Goal: Communication & Community: Answer question/provide support

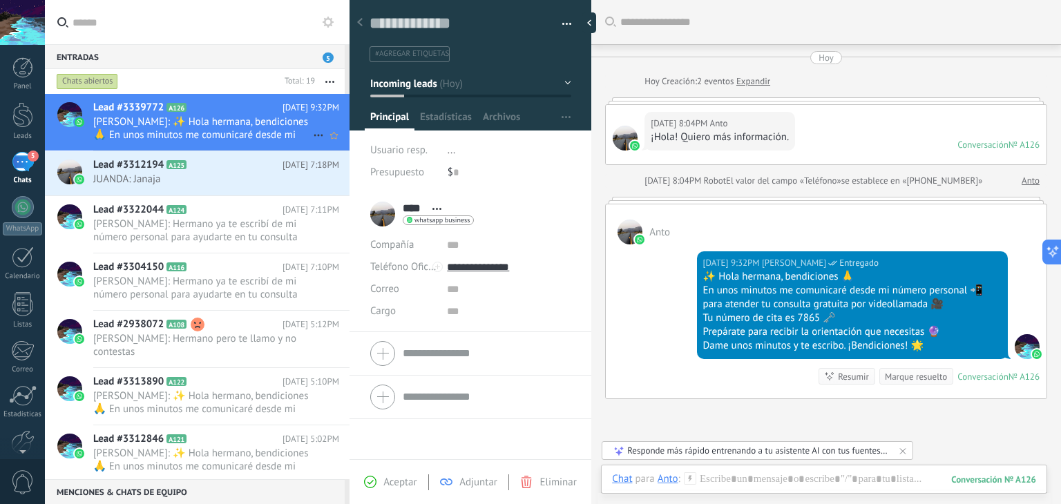
click at [282, 122] on span "[PERSON_NAME]: ✨ Hola hermana, bendiciones 🙏 En unos minutos me comunicaré desd…" at bounding box center [203, 128] width 220 height 26
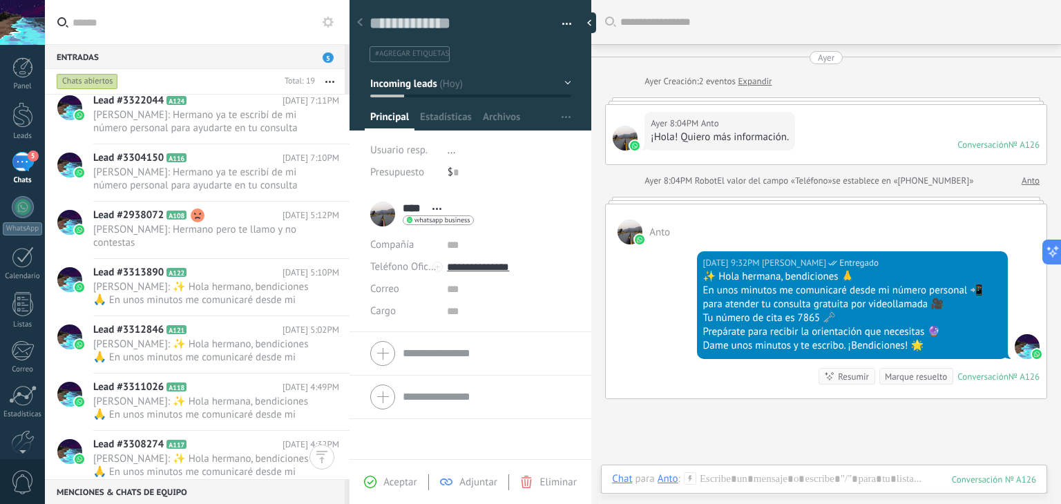
scroll to position [362, 0]
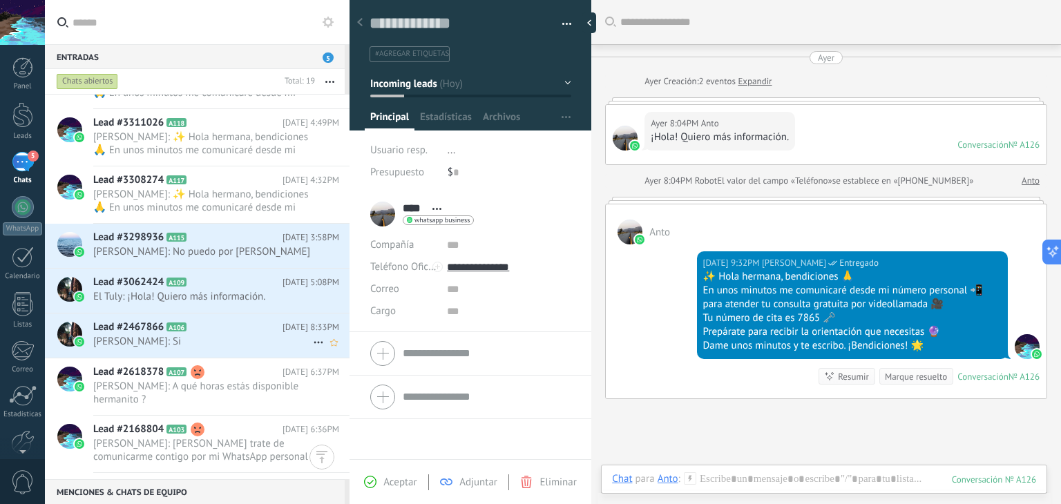
click at [221, 330] on h2 "Lead #2467866 A106" at bounding box center [187, 327] width 189 height 14
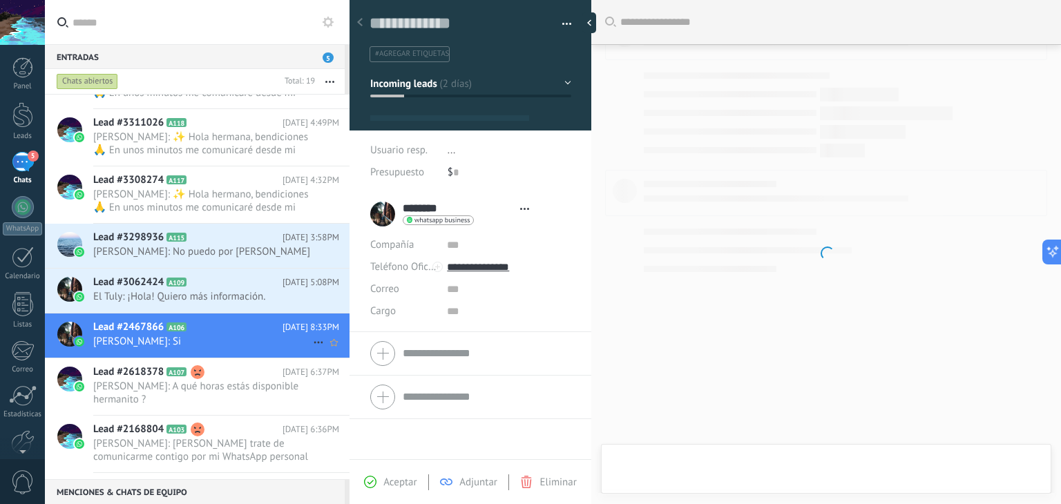
scroll to position [20, 0]
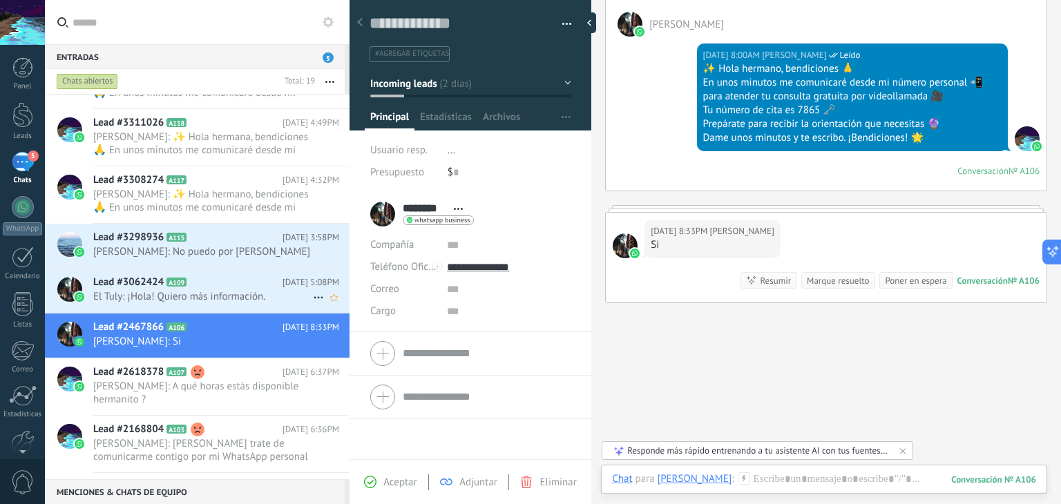
click at [224, 291] on span "El Tuly: ¡Hola! Quiero más información." at bounding box center [203, 296] width 220 height 13
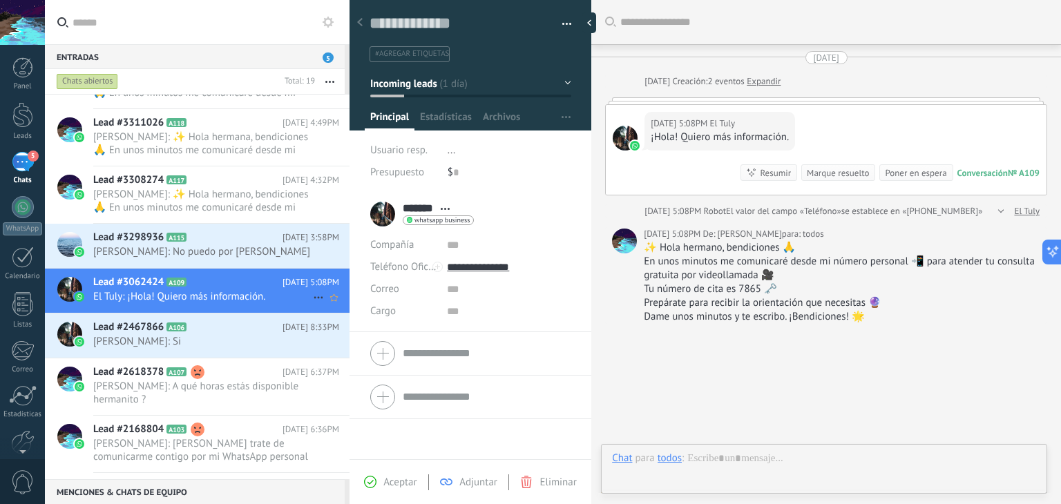
scroll to position [60, 0]
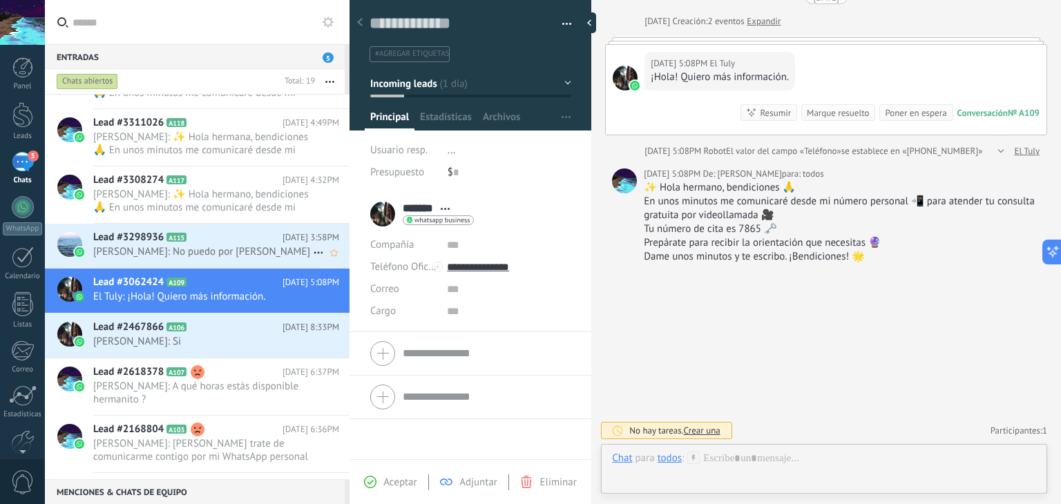
click at [234, 253] on span "[PERSON_NAME]: No puedo por [PERSON_NAME]" at bounding box center [203, 251] width 220 height 13
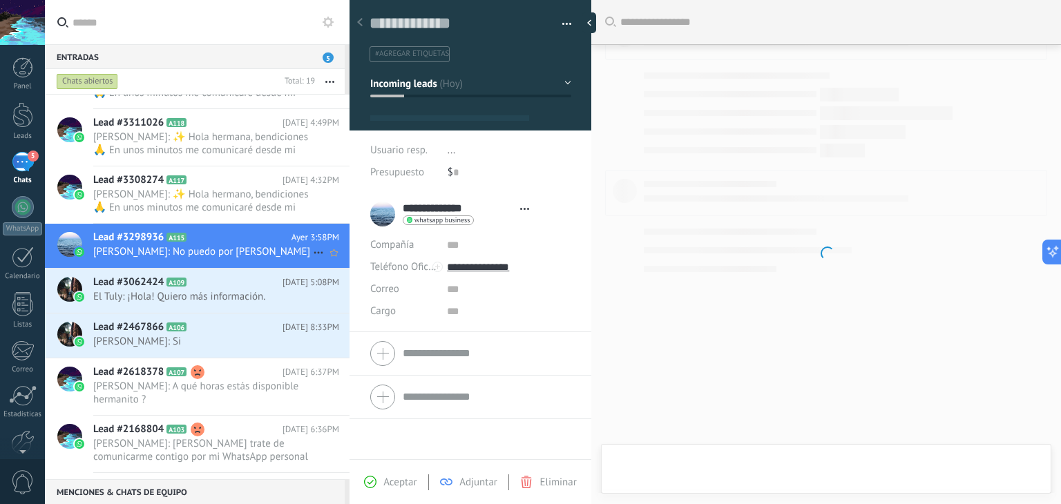
type textarea "**********"
